Goal: Information Seeking & Learning: Learn about a topic

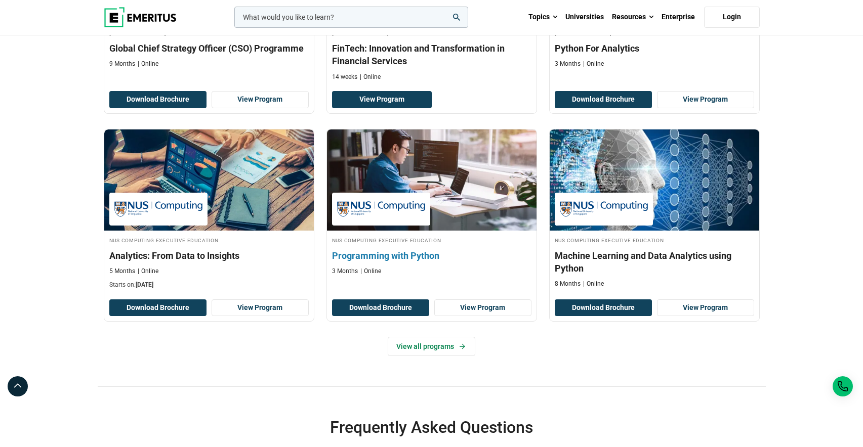
scroll to position [351, 0]
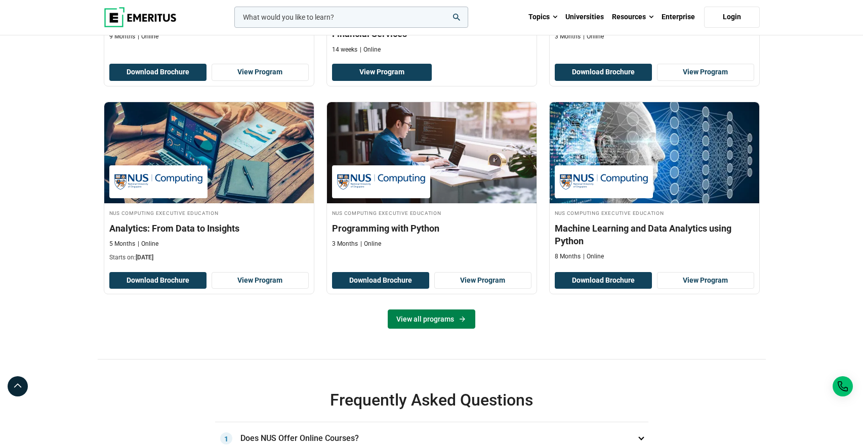
click at [463, 322] on icon at bounding box center [462, 320] width 6 height 6
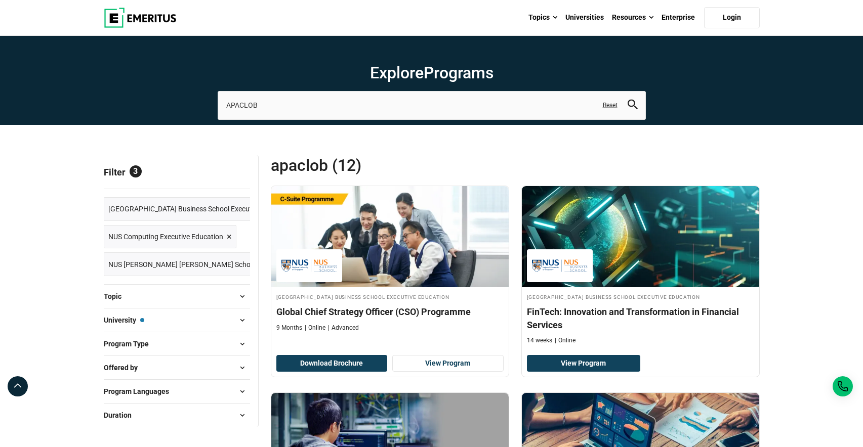
click at [236, 318] on span at bounding box center [242, 320] width 15 height 15
click at [239, 321] on span at bounding box center [242, 320] width 15 height 15
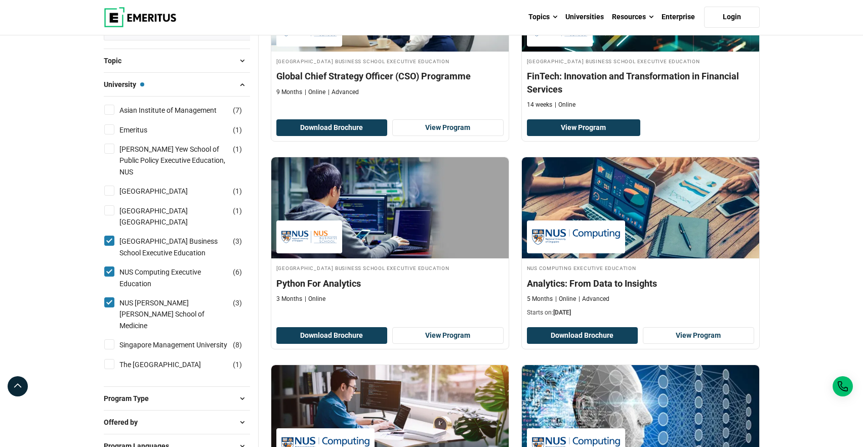
scroll to position [234, 0]
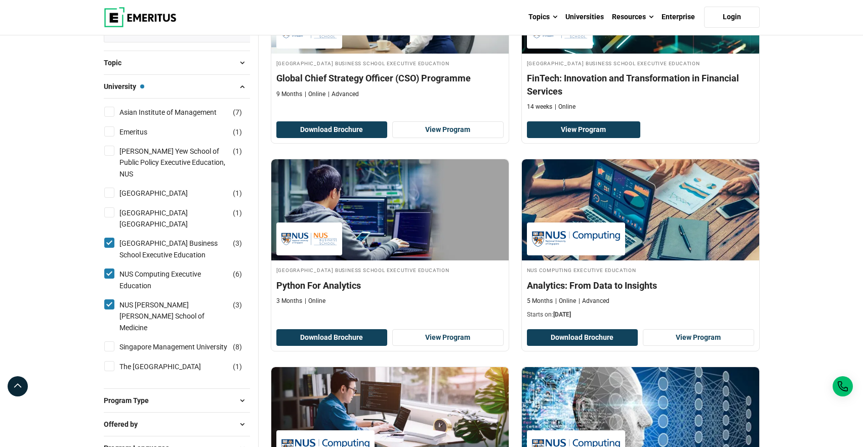
click at [110, 188] on input "[GEOGRAPHIC_DATA] ( 1 )" at bounding box center [109, 193] width 10 height 10
checkbox input "true"
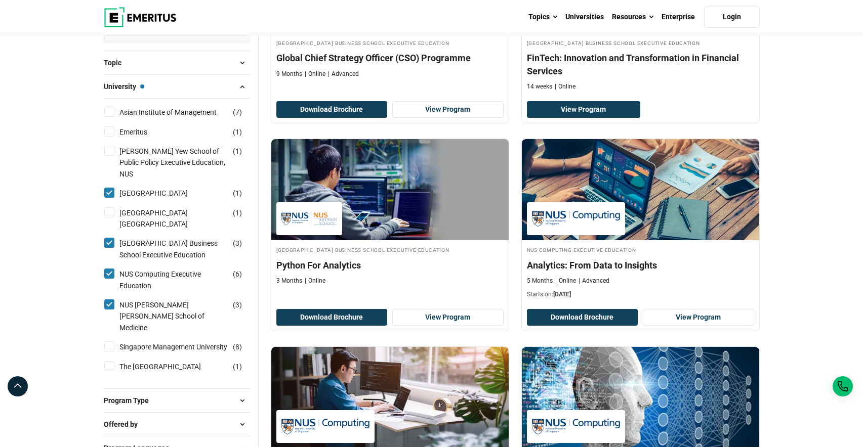
click at [108, 207] on input "[GEOGRAPHIC_DATA] ( 1 )" at bounding box center [109, 212] width 10 height 10
checkbox input "true"
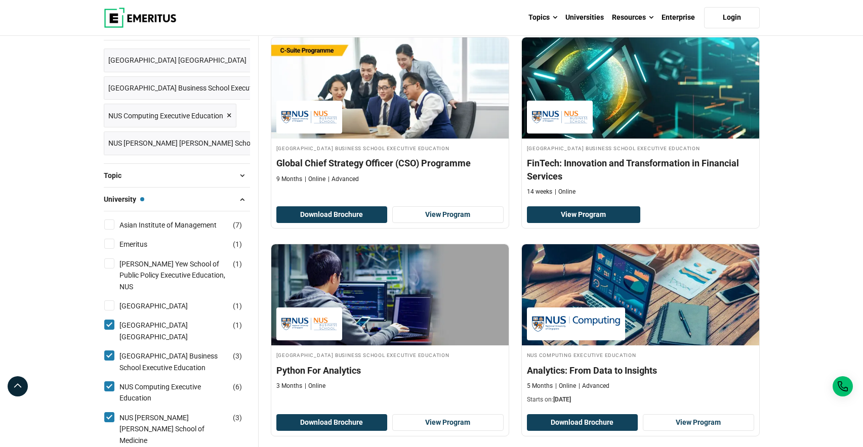
scroll to position [331, 0]
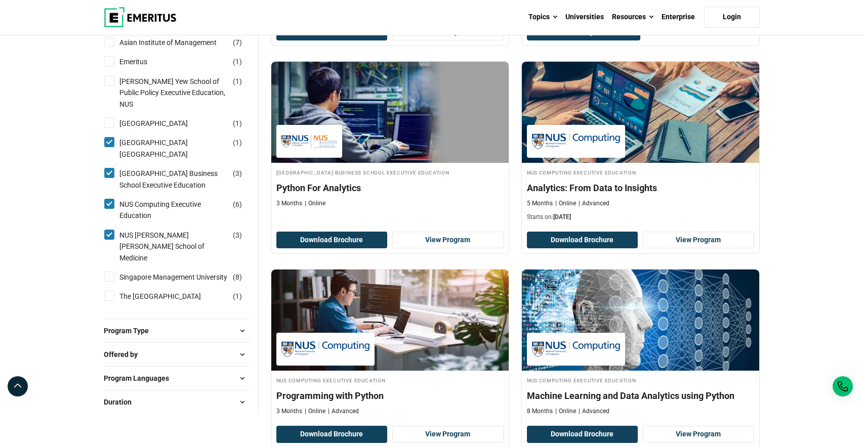
click at [135, 324] on button "Program Type" at bounding box center [177, 330] width 146 height 15
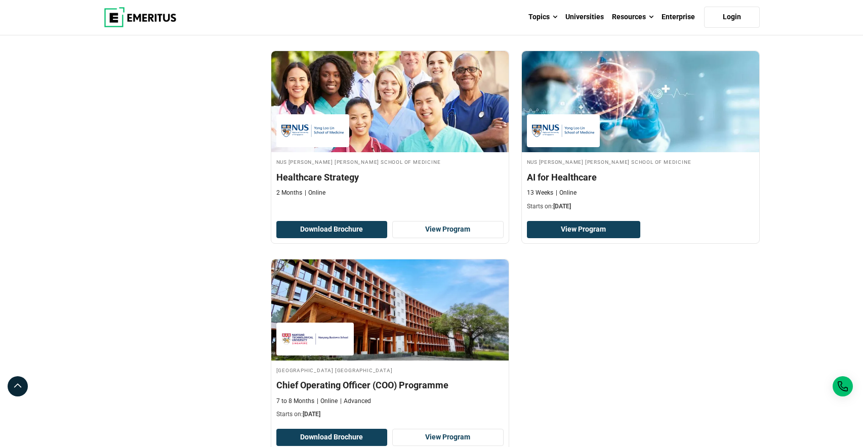
scroll to position [1150, 0]
